Goal: Use online tool/utility

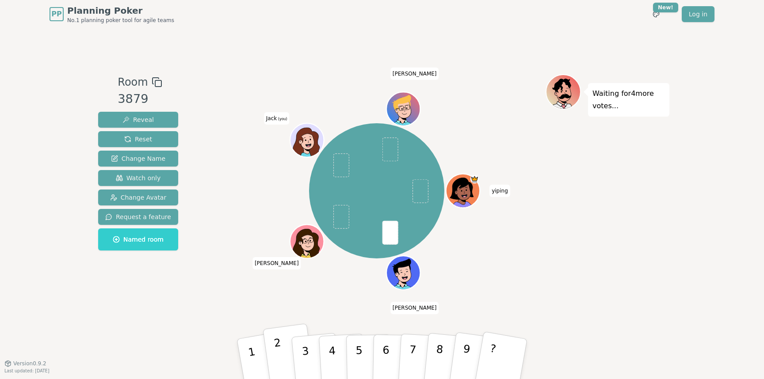
click at [283, 355] on button "2" at bounding box center [289, 360] width 53 height 72
click at [283, 346] on button "2" at bounding box center [289, 360] width 53 height 72
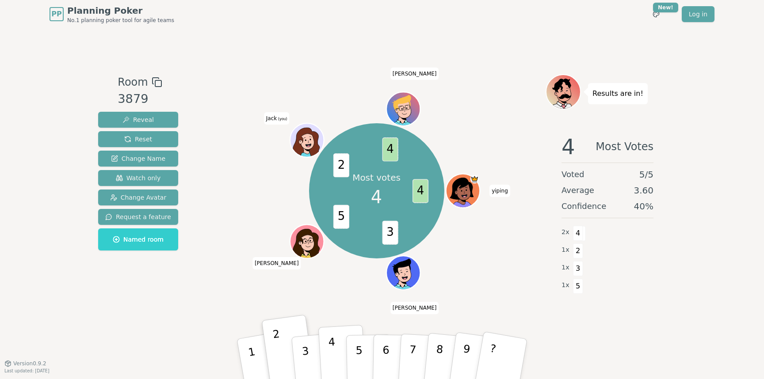
click at [328, 352] on button "4" at bounding box center [342, 359] width 48 height 69
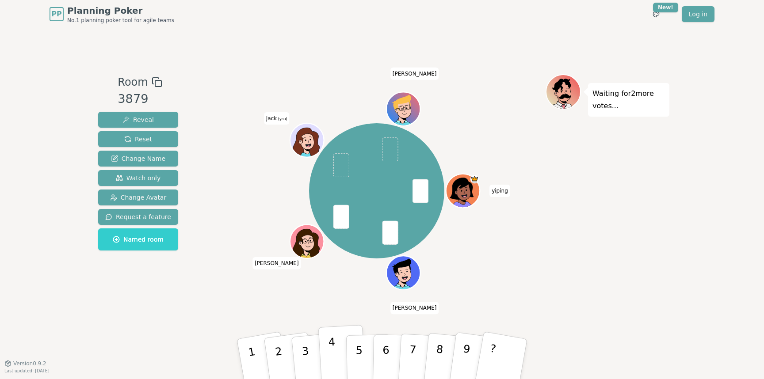
click at [336, 340] on button "4" at bounding box center [342, 359] width 48 height 69
click at [305, 355] on p "3" at bounding box center [306, 360] width 11 height 48
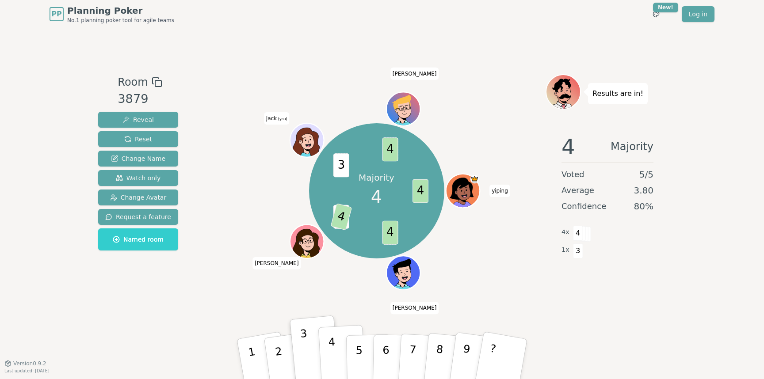
click at [335, 346] on button "4" at bounding box center [342, 359] width 48 height 69
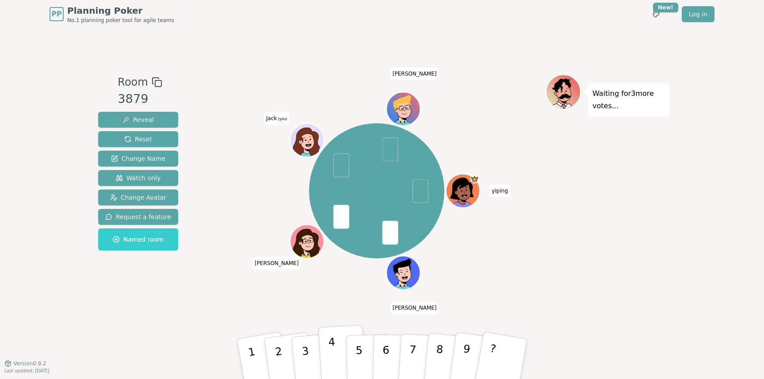
click at [330, 356] on p "4" at bounding box center [333, 360] width 10 height 48
click at [339, 351] on button "4" at bounding box center [342, 359] width 48 height 69
click at [361, 353] on p "5" at bounding box center [359, 360] width 8 height 48
click at [326, 357] on button "4" at bounding box center [342, 359] width 48 height 69
click at [304, 358] on p "3" at bounding box center [306, 360] width 11 height 48
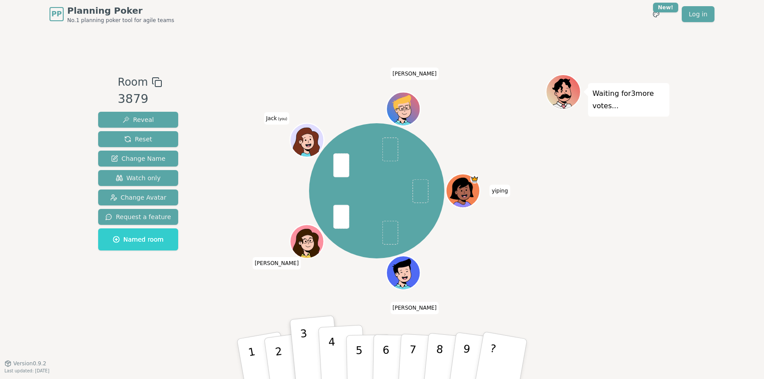
click at [331, 361] on p "4" at bounding box center [333, 360] width 10 height 48
click at [284, 358] on button "2" at bounding box center [289, 360] width 53 height 72
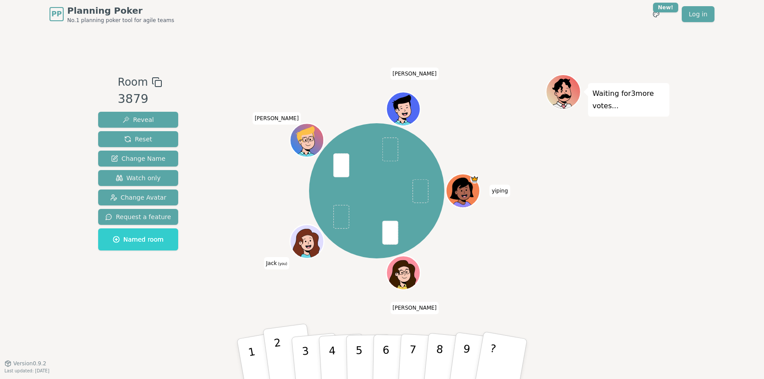
click at [288, 355] on button "2" at bounding box center [289, 360] width 53 height 72
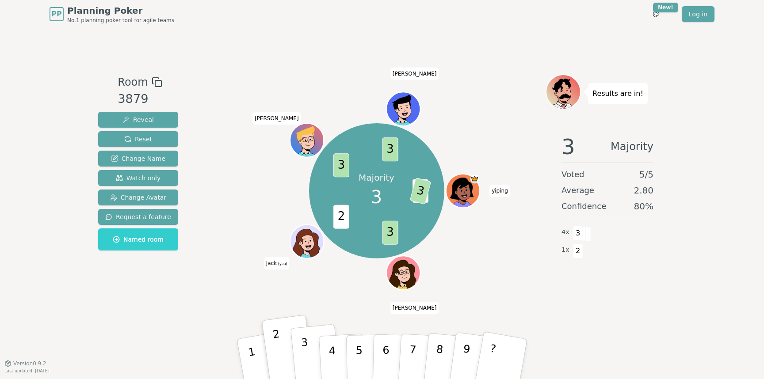
click at [310, 340] on button "3" at bounding box center [315, 360] width 50 height 70
